Goal: Task Accomplishment & Management: Use online tool/utility

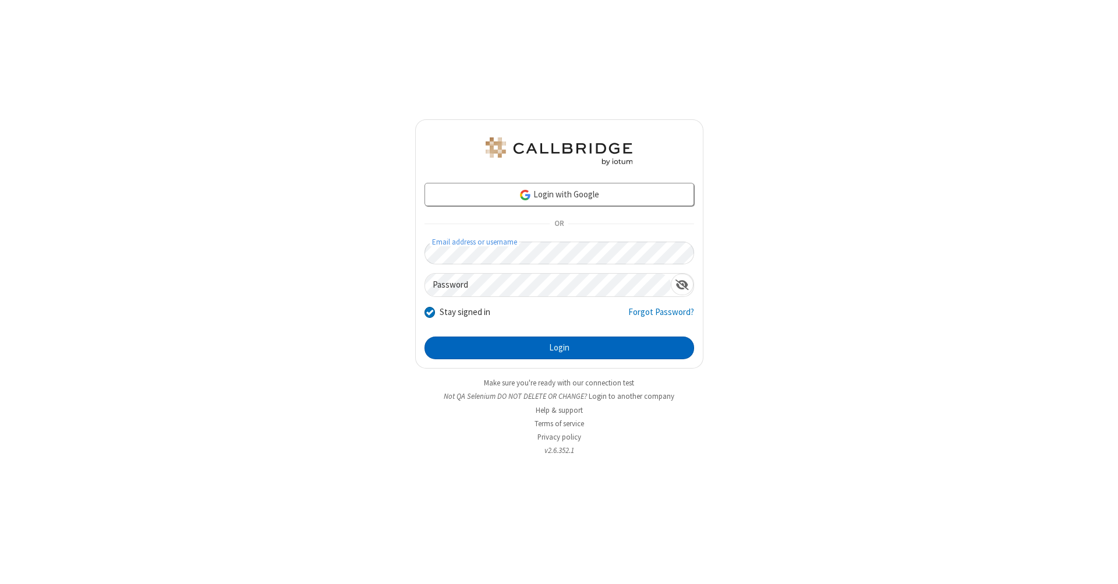
click at [559, 348] on button "Login" at bounding box center [559, 347] width 270 height 23
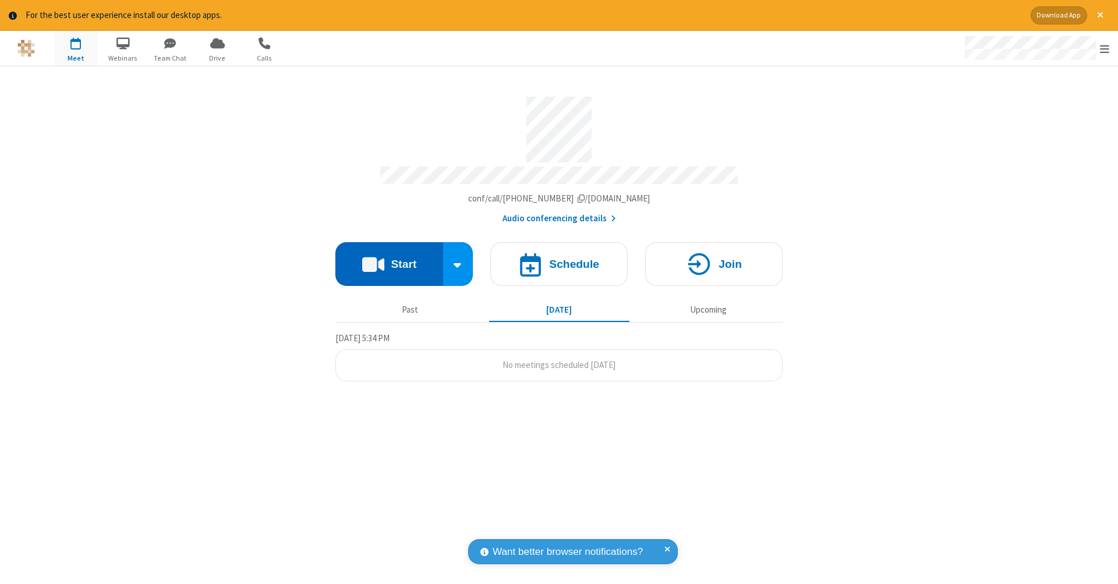
click at [389, 258] on button "Start" at bounding box center [389, 264] width 108 height 44
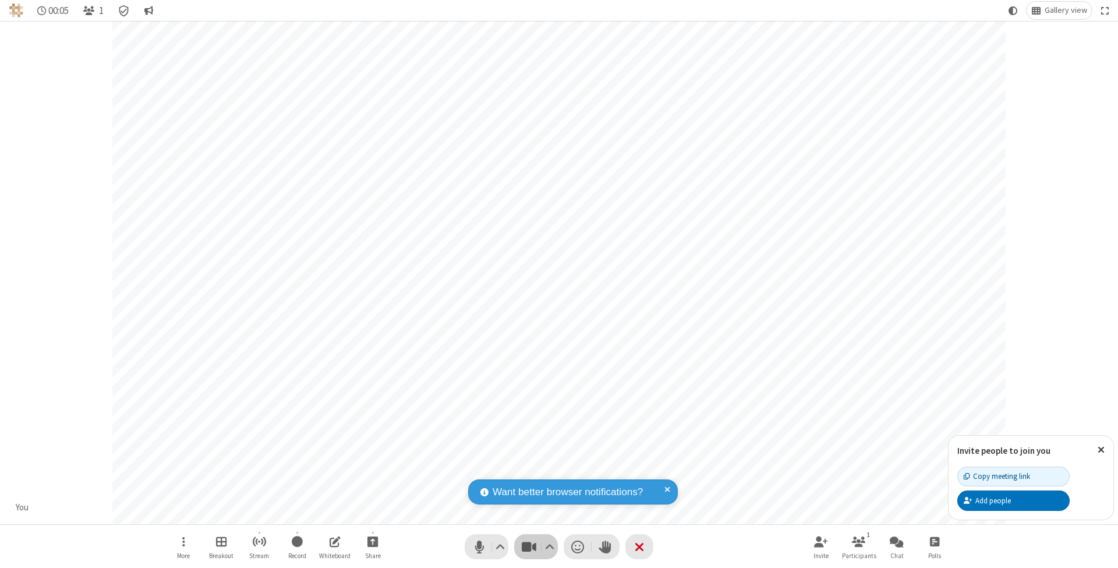
click at [529, 546] on span "Stop video (⌘+Shift+V)" at bounding box center [528, 546] width 17 height 17
click at [529, 546] on span "Start video (⌘+Shift+V)" at bounding box center [528, 546] width 17 height 17
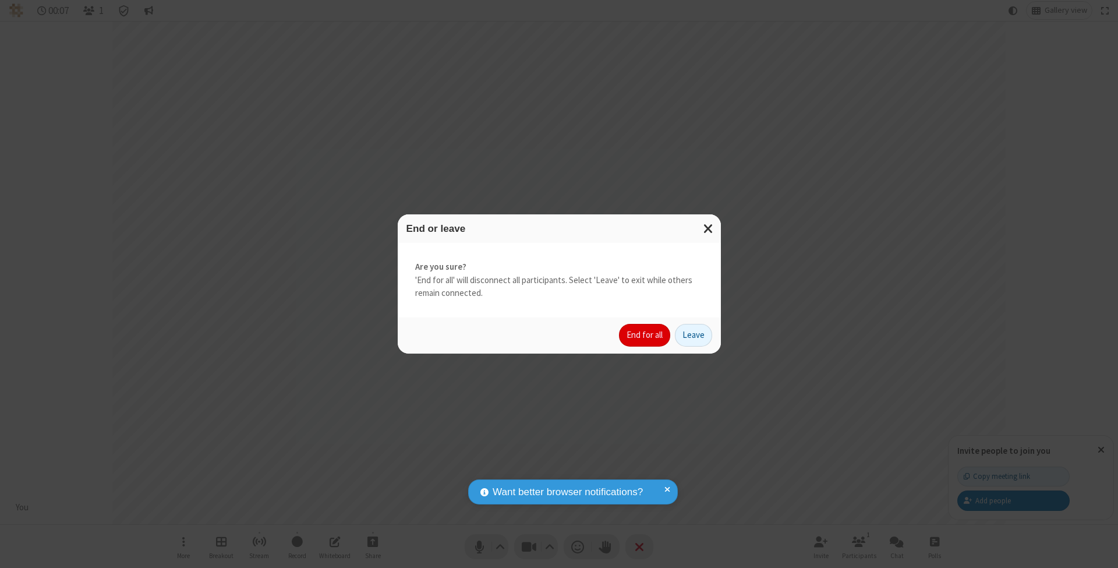
click at [645, 334] on button "End for all" at bounding box center [644, 335] width 51 height 23
